Goal: Task Accomplishment & Management: Complete application form

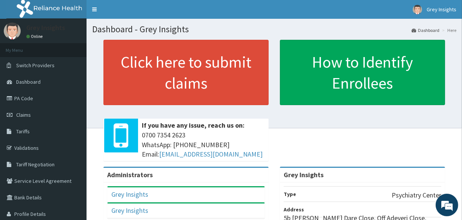
click at [19, 98] on link "PA Code" at bounding box center [43, 98] width 87 height 17
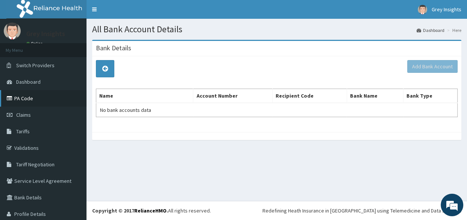
click at [14, 96] on icon at bounding box center [11, 98] width 8 height 5
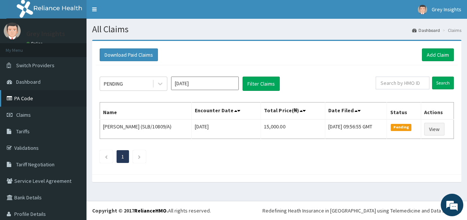
click at [10, 96] on icon at bounding box center [11, 98] width 8 height 5
click at [429, 53] on link "Add Claim" at bounding box center [438, 55] width 32 height 13
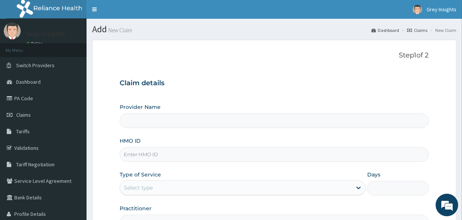
click at [158, 155] on input "HMO ID" at bounding box center [274, 154] width 309 height 15
type input "S"
type input "Grey Insights"
type input "SLB/10809/A"
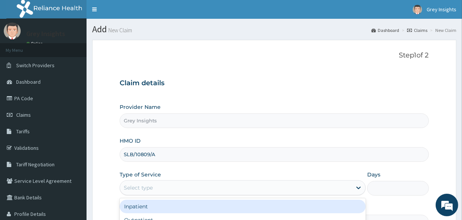
click at [168, 192] on div "Select type" at bounding box center [236, 188] width 232 height 12
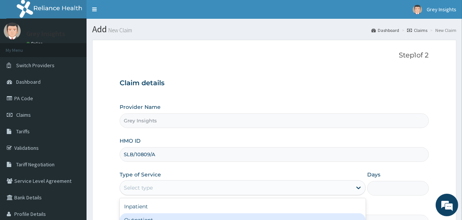
click at [172, 217] on div "Outpatient" at bounding box center [243, 221] width 246 height 14
type input "1"
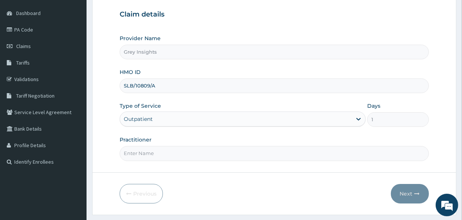
scroll to position [71, 0]
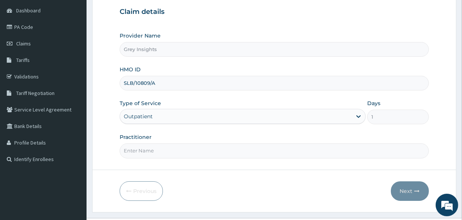
click at [250, 152] on input "Practitioner" at bounding box center [274, 151] width 309 height 15
type input "Dr. Saheed Raji"
click at [416, 189] on icon "button" at bounding box center [416, 191] width 5 height 5
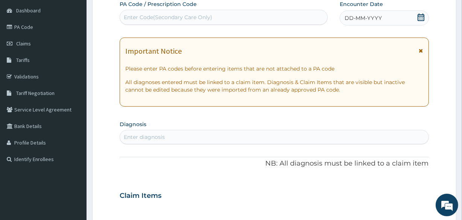
click at [197, 20] on div "Enter Code(Secondary Care Only)" at bounding box center [168, 18] width 88 height 8
paste input "PA/B4124E"
type input "PA/B4124E"
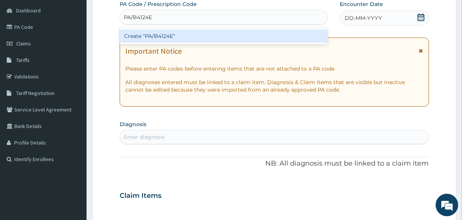
click at [162, 43] on div "Create "PA/B4124E"" at bounding box center [224, 36] width 208 height 17
click at [163, 38] on div "Create "PA/B4124E"" at bounding box center [224, 36] width 208 height 14
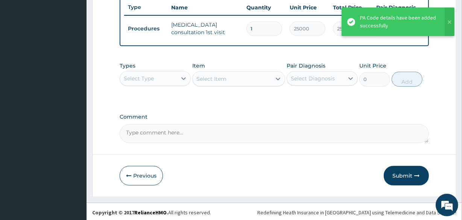
scroll to position [290, 0]
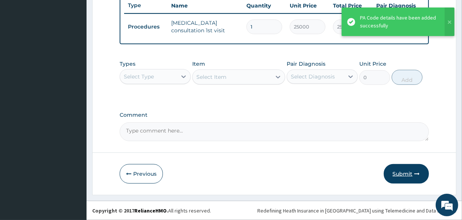
click at [399, 173] on button "Submit" at bounding box center [406, 174] width 45 height 20
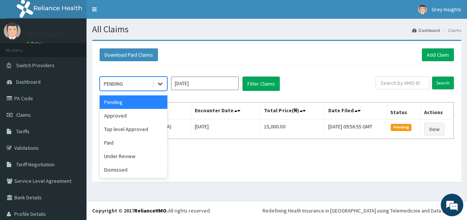
click at [159, 85] on icon at bounding box center [160, 84] width 8 height 8
click at [143, 157] on div "Under Review" at bounding box center [134, 157] width 68 height 14
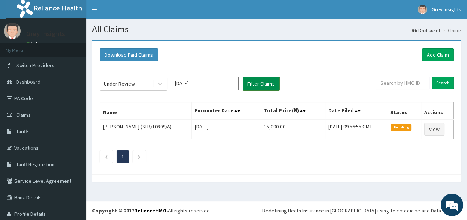
click at [260, 85] on button "Filter Claims" at bounding box center [261, 84] width 37 height 14
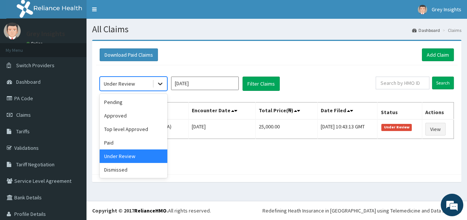
click at [161, 84] on icon at bounding box center [160, 84] width 5 height 3
click at [149, 118] on div "Approved" at bounding box center [134, 116] width 68 height 14
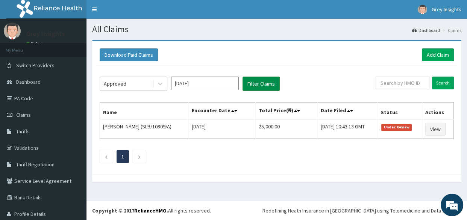
click at [270, 79] on button "Filter Claims" at bounding box center [261, 84] width 37 height 14
click at [266, 87] on button "Filter Claims" at bounding box center [261, 84] width 37 height 14
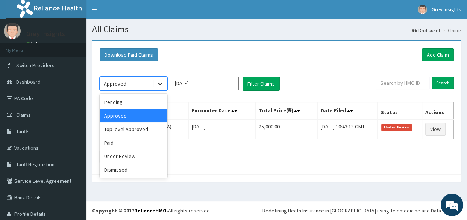
click at [159, 87] on icon at bounding box center [160, 84] width 8 height 8
click at [134, 138] on div "Paid" at bounding box center [134, 143] width 68 height 14
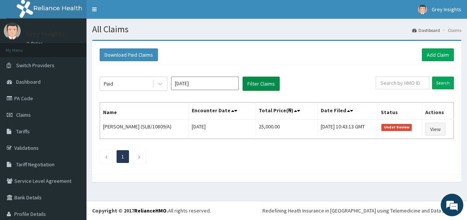
click at [257, 80] on button "Filter Claims" at bounding box center [261, 84] width 37 height 14
click at [255, 88] on button "Filter Claims" at bounding box center [261, 84] width 37 height 14
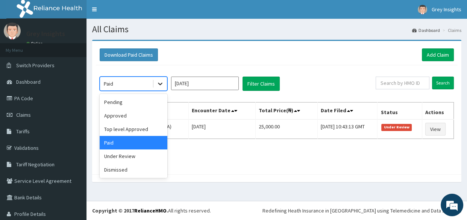
click at [154, 85] on div at bounding box center [160, 84] width 14 height 14
click at [129, 103] on div "Pending" at bounding box center [134, 103] width 68 height 14
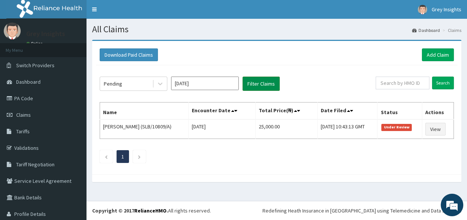
click at [255, 78] on button "Filter Claims" at bounding box center [261, 84] width 37 height 14
click at [255, 90] on button "Filter Claims" at bounding box center [261, 84] width 37 height 14
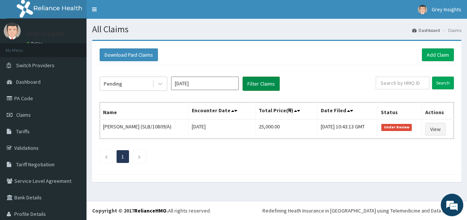
click at [255, 90] on button "Filter Claims" at bounding box center [261, 84] width 37 height 14
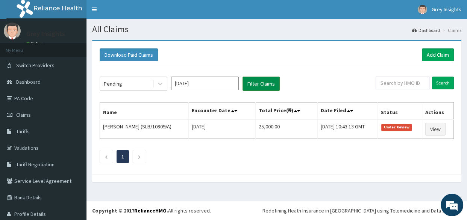
click at [255, 90] on button "Filter Claims" at bounding box center [261, 84] width 37 height 14
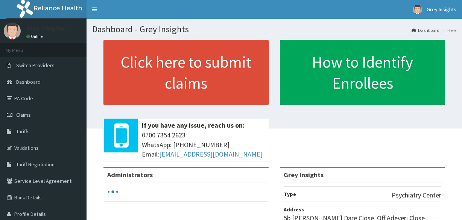
click at [19, 111] on link "Claims" at bounding box center [43, 115] width 87 height 17
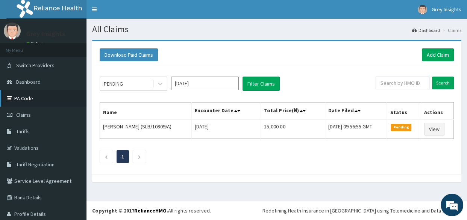
click at [29, 102] on link "PA Code" at bounding box center [43, 98] width 87 height 17
click at [430, 58] on link "Add Claim" at bounding box center [438, 55] width 32 height 13
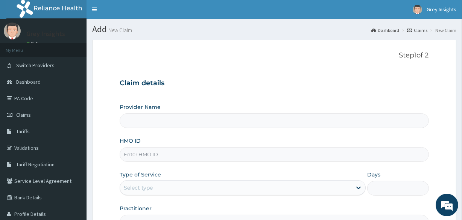
click at [157, 153] on input "HMO ID" at bounding box center [274, 154] width 309 height 15
type input "Grey Insights"
type input "vmm/10018/a"
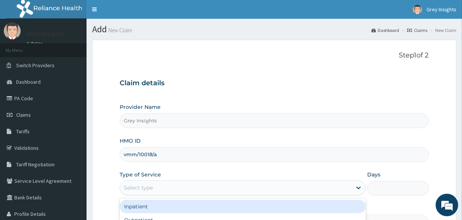
click at [147, 190] on div "Select type" at bounding box center [138, 188] width 29 height 8
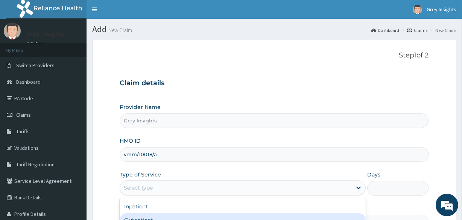
click at [142, 216] on div "Outpatient" at bounding box center [243, 221] width 246 height 14
type input "1"
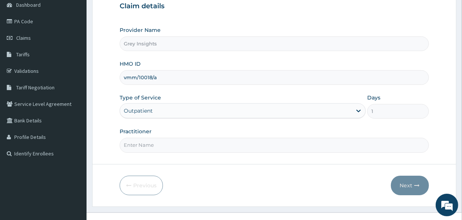
scroll to position [80, 0]
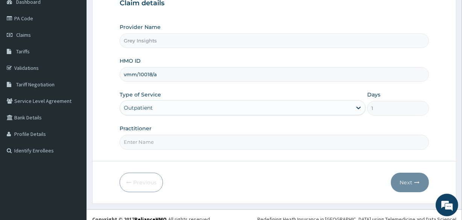
click at [244, 147] on input "Practitioner" at bounding box center [274, 142] width 309 height 15
type input "Dr. Saheed Raji"
click at [401, 184] on button "Next" at bounding box center [410, 183] width 38 height 20
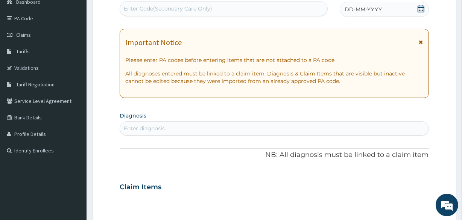
click at [189, 12] on div "Enter Code(Secondary Care Only)" at bounding box center [223, 9] width 207 height 12
paste input "PA/4B8E0C"
type input "PA/4B8E0C"
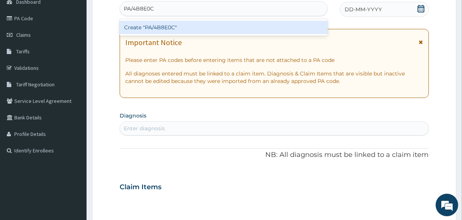
click at [166, 26] on div "Create "PA/4B8E0C"" at bounding box center [224, 28] width 208 height 14
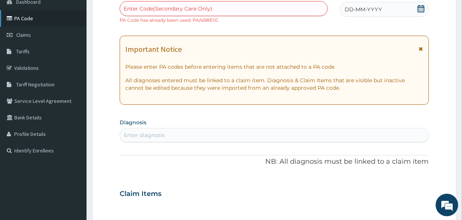
click at [23, 17] on link "PA Code" at bounding box center [43, 18] width 87 height 17
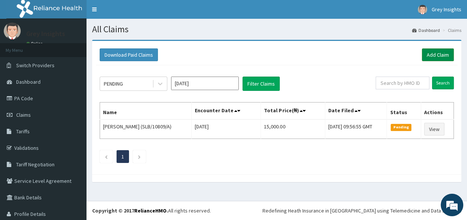
click at [425, 56] on link "Add Claim" at bounding box center [438, 55] width 32 height 13
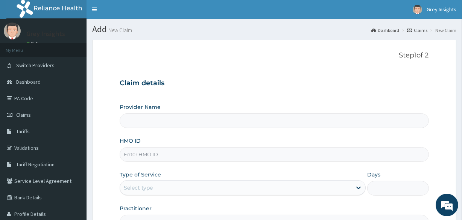
click at [159, 153] on input "HMO ID" at bounding box center [274, 154] width 309 height 15
type input "Grey Insights"
type input "icn/10143/b"
click at [171, 186] on div "Select type" at bounding box center [236, 188] width 232 height 12
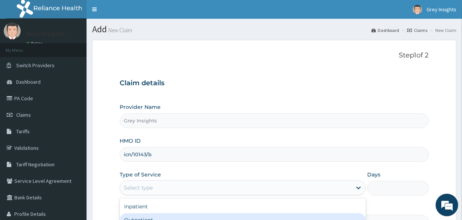
click at [164, 218] on div "Outpatient" at bounding box center [243, 221] width 246 height 14
type input "1"
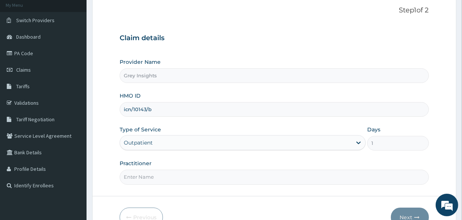
scroll to position [48, 0]
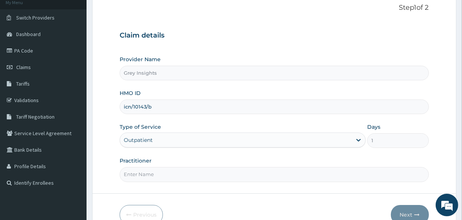
click at [234, 176] on input "Practitioner" at bounding box center [274, 174] width 309 height 15
type input "Dr. Saheed Raji"
click at [399, 207] on button "Next" at bounding box center [410, 215] width 38 height 20
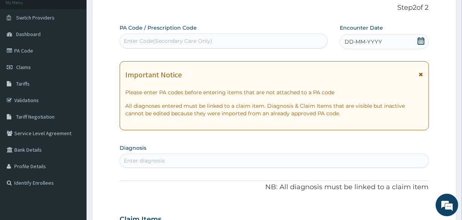
click at [199, 37] on div "Enter Code(Secondary Care Only)" at bounding box center [168, 41] width 88 height 8
paste input "PA/489AA4"
type input "PA/489AA4"
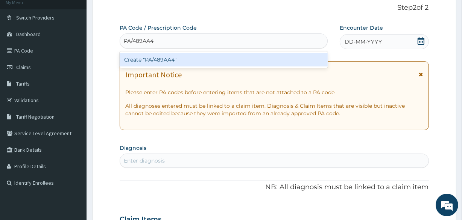
click at [166, 59] on div "Create "PA/489AA4"" at bounding box center [224, 60] width 208 height 14
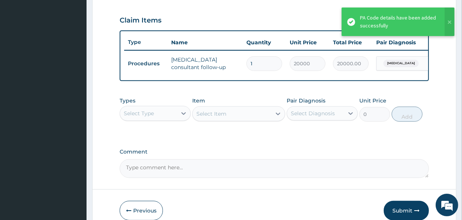
scroll to position [290, 0]
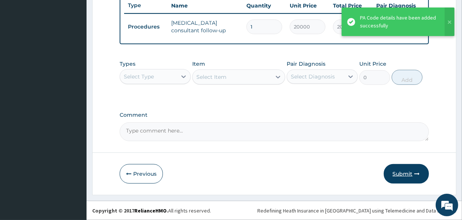
click at [410, 175] on button "Submit" at bounding box center [406, 174] width 45 height 20
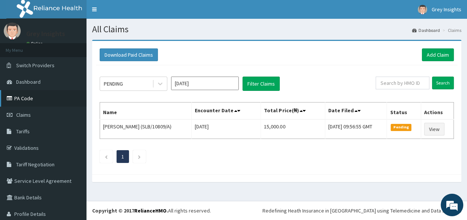
click at [38, 100] on link "PA Code" at bounding box center [43, 98] width 87 height 17
click at [427, 53] on link "Add Claim" at bounding box center [438, 55] width 32 height 13
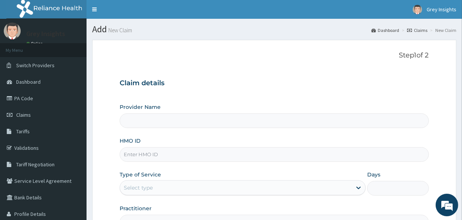
click at [190, 161] on input "HMO ID" at bounding box center [274, 154] width 309 height 15
type input "Grey Insights"
type input "v"
type input "cot/10007/b"
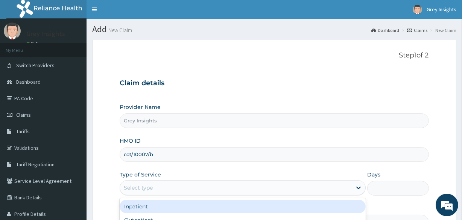
click at [206, 187] on div "Select type" at bounding box center [236, 188] width 232 height 12
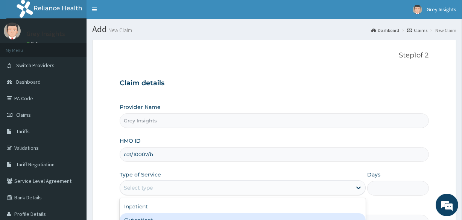
click at [179, 215] on div "Outpatient" at bounding box center [243, 221] width 246 height 14
type input "1"
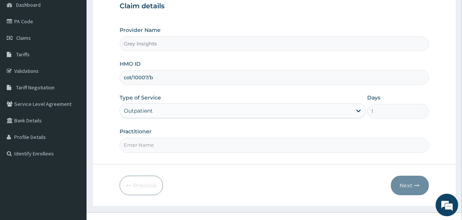
scroll to position [88, 0]
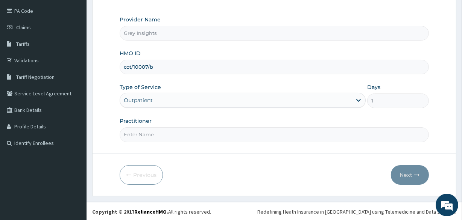
click at [305, 136] on input "Practitioner" at bounding box center [274, 135] width 309 height 15
type input "Dr. Saheed Raji"
click at [417, 179] on button "Next" at bounding box center [410, 175] width 38 height 20
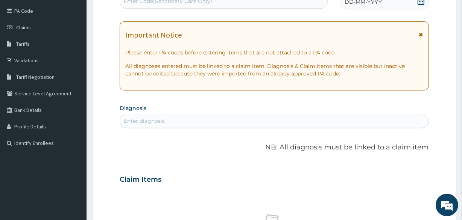
scroll to position [85, 0]
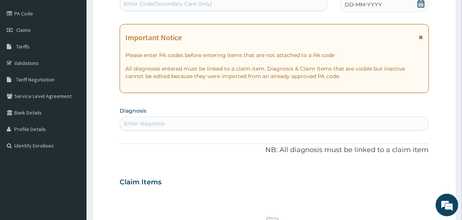
click at [234, 3] on div "Enter Code(Secondary Care Only)" at bounding box center [223, 4] width 207 height 12
paste input "PA/E75AE8"
type input "PA/E75AE8"
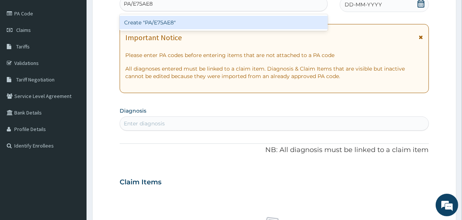
click at [164, 24] on div "Create "PA/E75AE8"" at bounding box center [224, 23] width 208 height 14
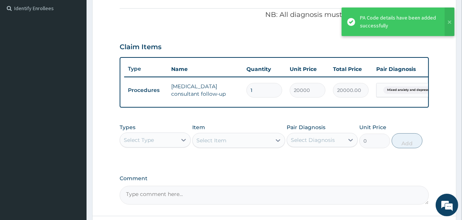
scroll to position [267, 0]
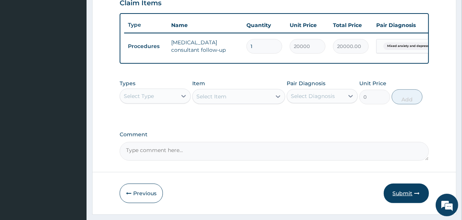
click at [407, 203] on button "Submit" at bounding box center [406, 194] width 45 height 20
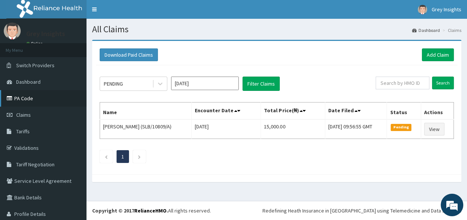
click at [50, 95] on link "PA Code" at bounding box center [43, 98] width 87 height 17
